Goal: Task Accomplishment & Management: Manage account settings

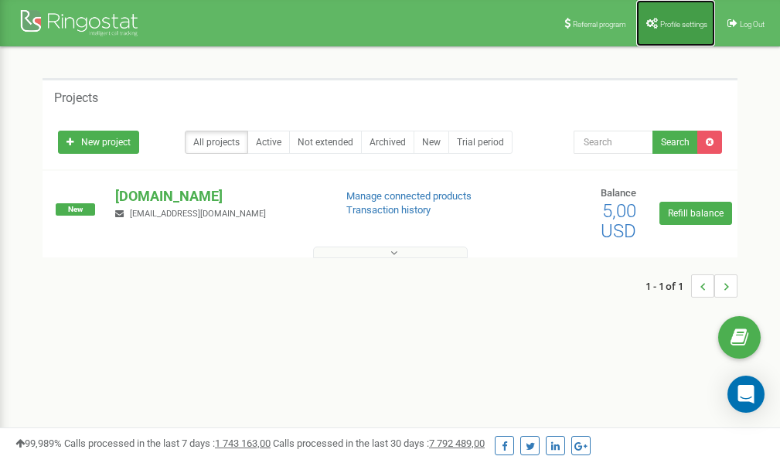
click at [656, 15] on link "Profile settings" at bounding box center [675, 23] width 79 height 46
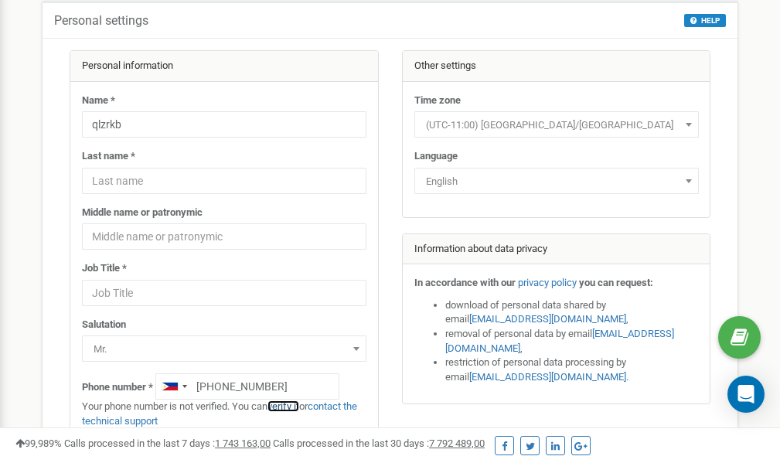
click at [292, 407] on link "verify it" at bounding box center [283, 406] width 32 height 12
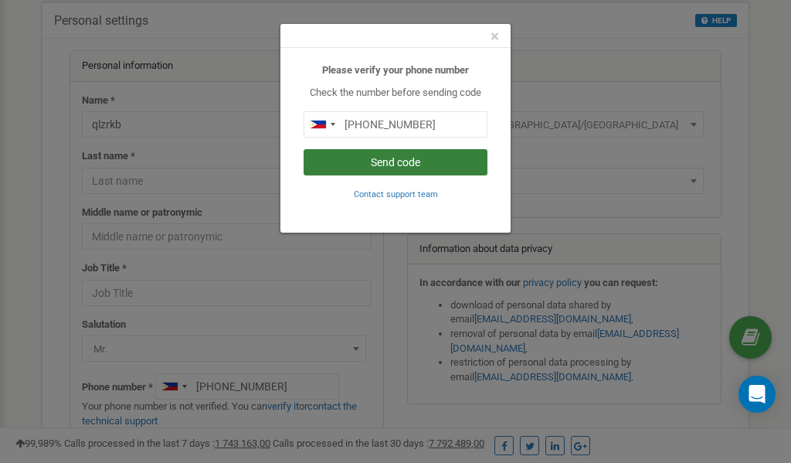
click at [379, 162] on button "Send code" at bounding box center [396, 162] width 184 height 26
